Goal: Find specific page/section: Find specific page/section

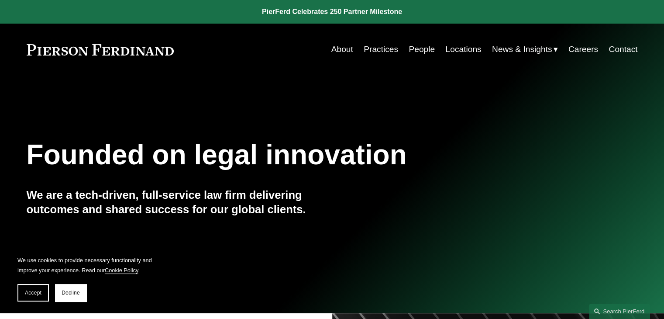
click at [573, 48] on link "Careers" at bounding box center [584, 49] width 30 height 17
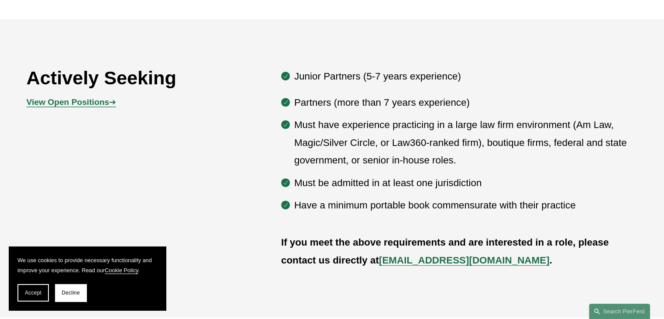
scroll to position [437, 0]
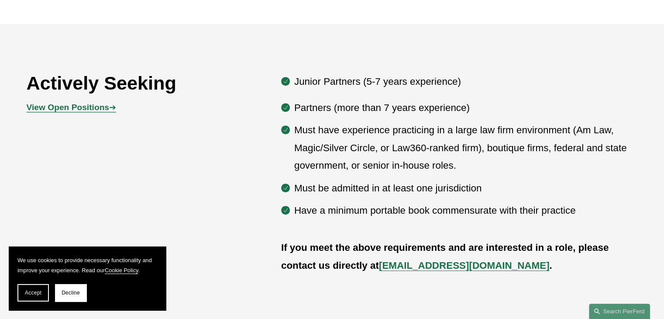
click at [110, 110] on span "View Open Positions ➔" at bounding box center [72, 107] width 90 height 9
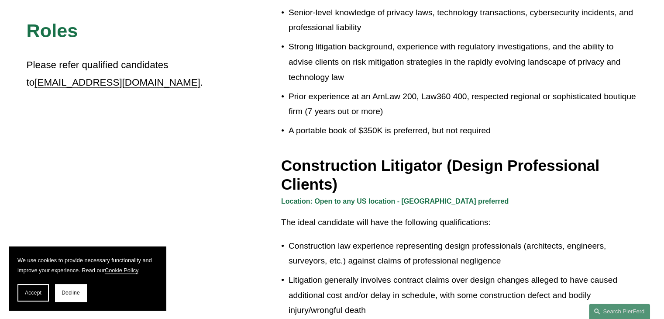
scroll to position [306, 0]
